Goal: Information Seeking & Learning: Learn about a topic

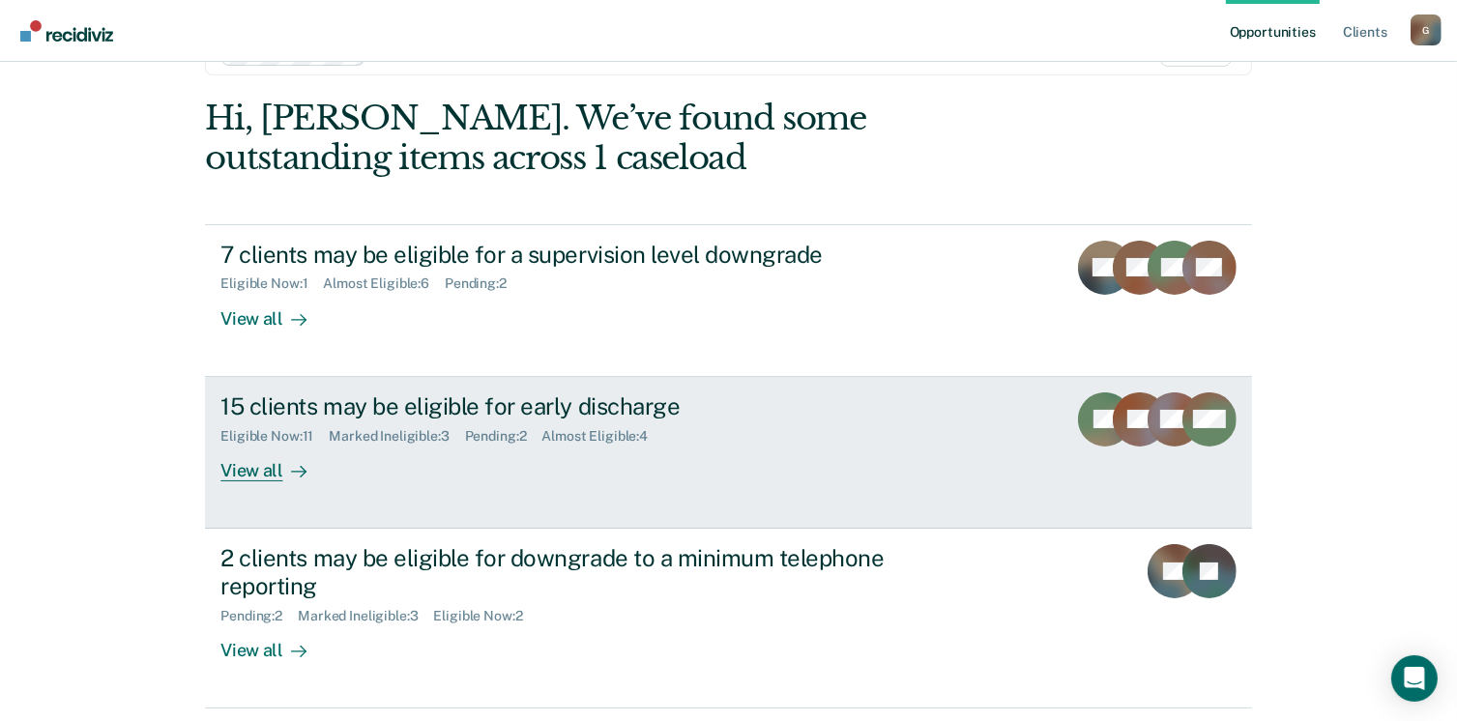
scroll to position [97, 0]
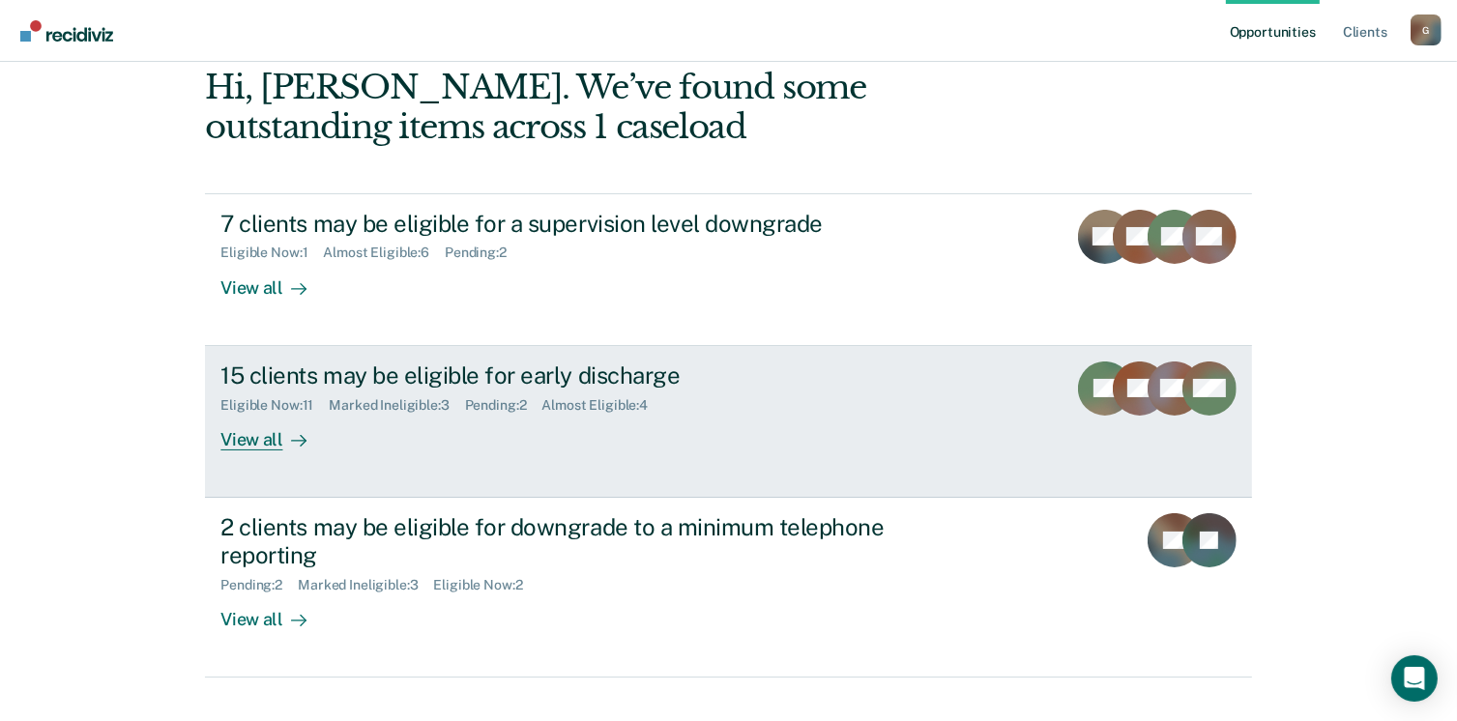
click at [250, 434] on div "View all" at bounding box center [274, 432] width 108 height 38
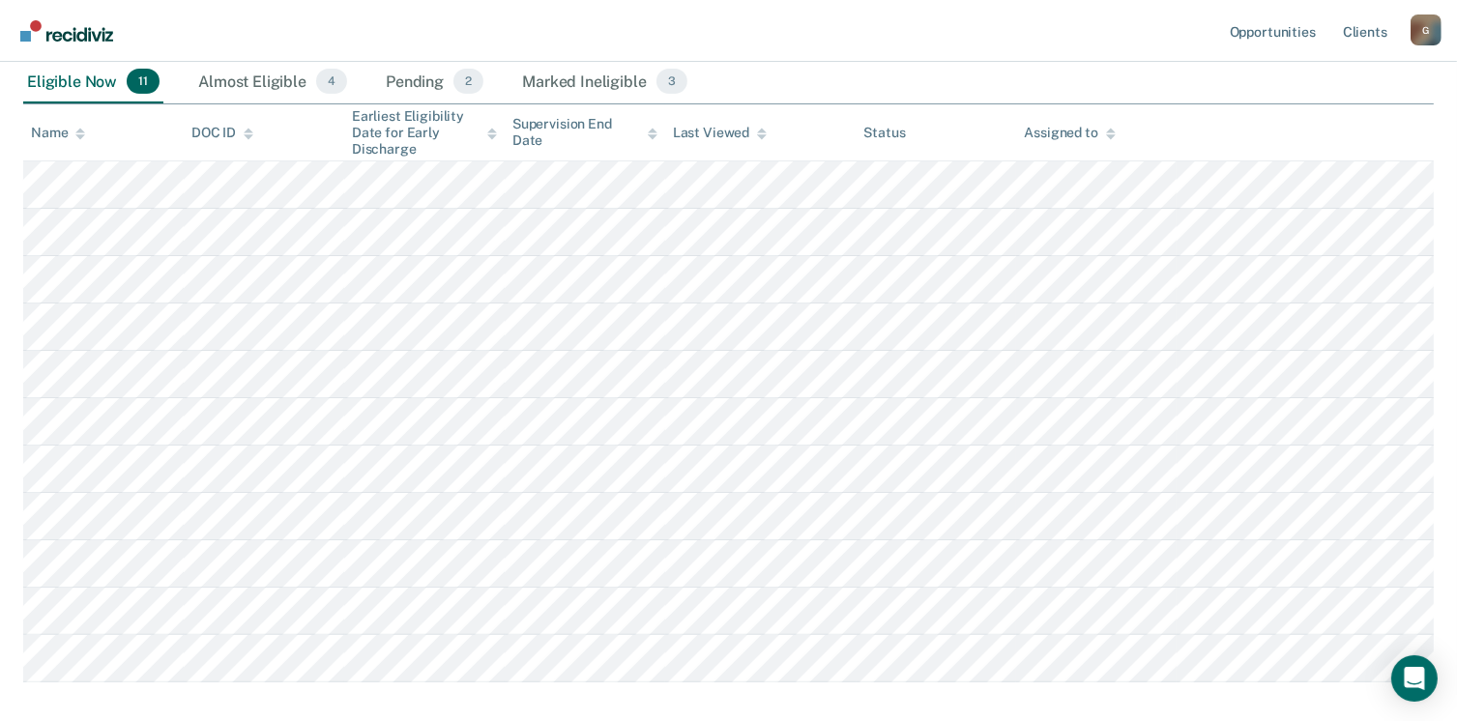
scroll to position [290, 0]
click at [424, 83] on div "Pending 2" at bounding box center [434, 80] width 105 height 43
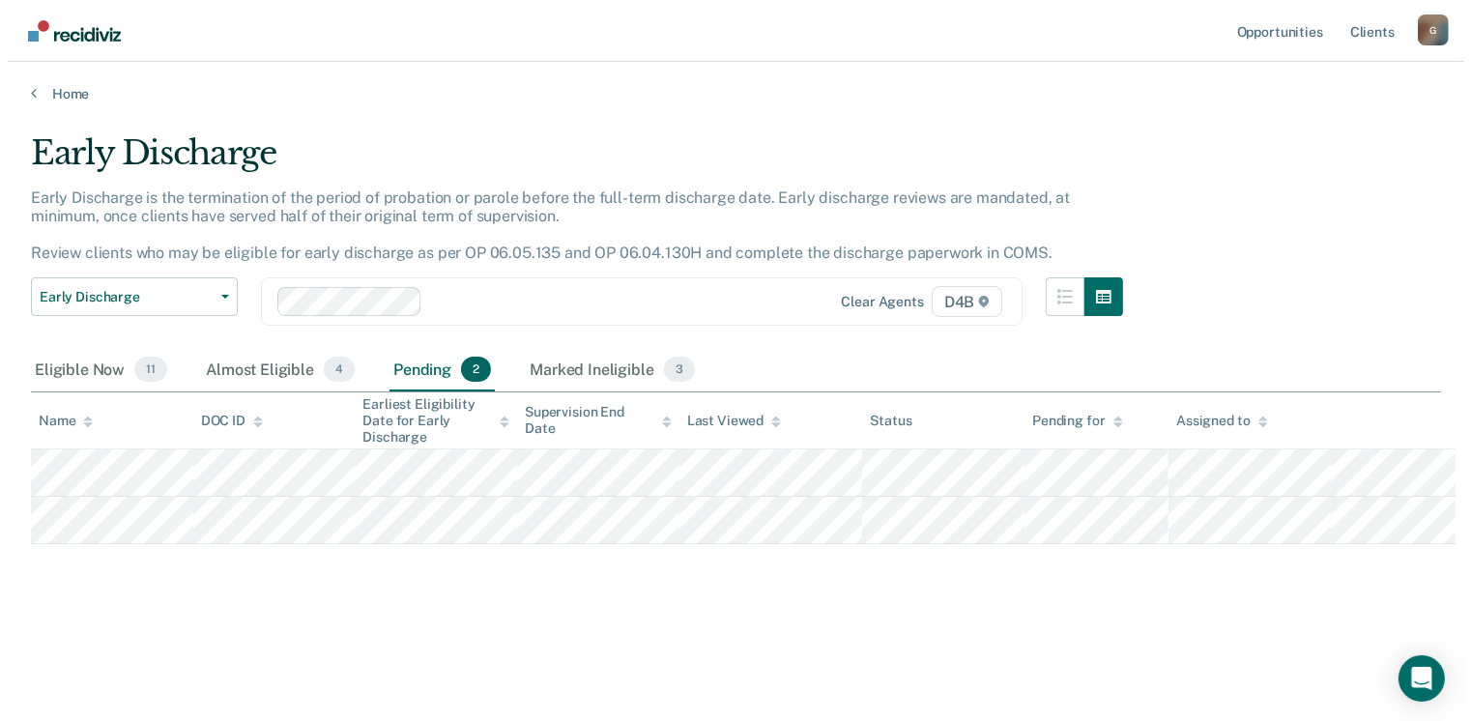
scroll to position [0, 0]
